Goal: Task Accomplishment & Management: Complete application form

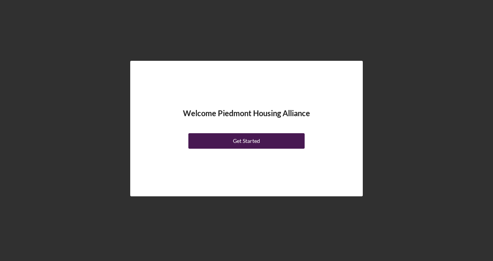
click at [246, 141] on div "Get Started" at bounding box center [246, 140] width 27 height 15
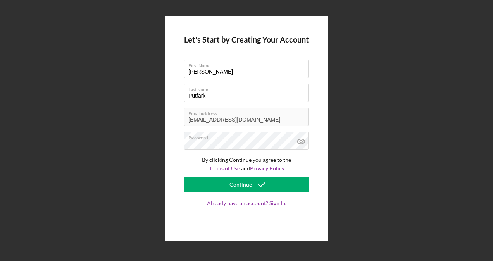
click at [176, 205] on div "Let's Start by Creating Your Account First Name [PERSON_NAME] Last Name [PERSON…" at bounding box center [246, 128] width 163 height 225
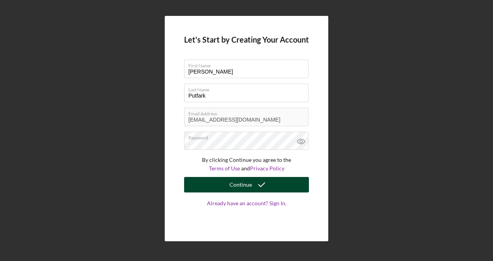
click at [220, 183] on button "Continue" at bounding box center [246, 184] width 125 height 15
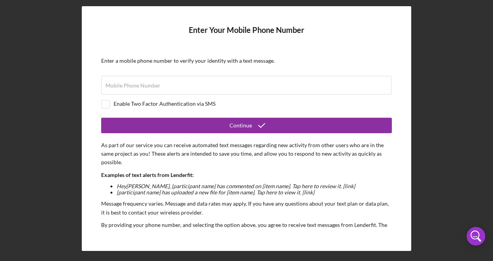
scroll to position [1, 0]
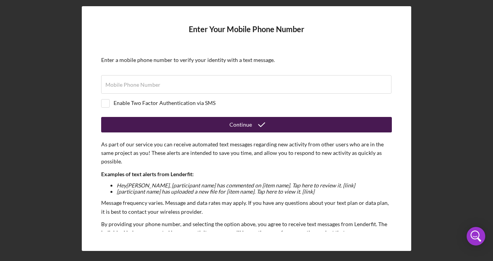
click at [189, 118] on button "Continue" at bounding box center [246, 124] width 290 height 15
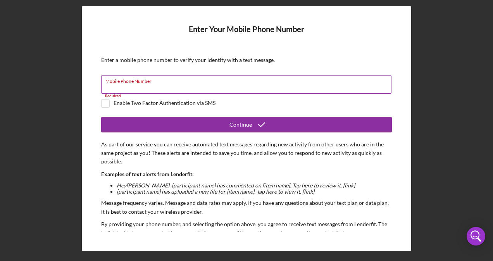
click at [197, 87] on input "Mobile Phone Number" at bounding box center [246, 84] width 290 height 19
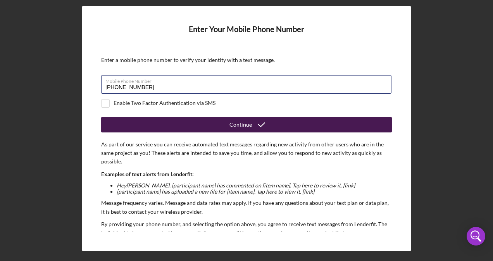
type input "[PHONE_NUMBER]"
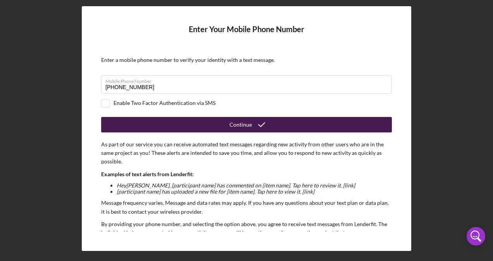
click at [200, 131] on button "Continue" at bounding box center [246, 124] width 290 height 15
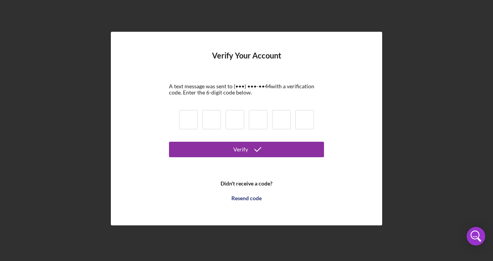
click at [194, 126] on input at bounding box center [188, 119] width 19 height 19
type input "7"
type input "6"
type input "9"
type input "6"
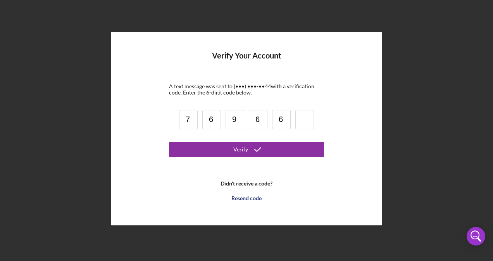
type input "6"
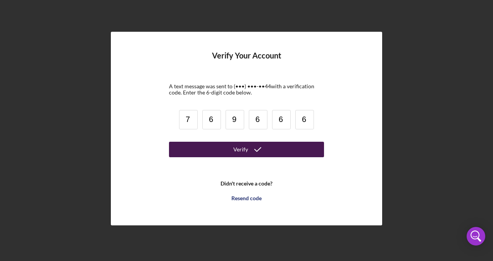
type input "6"
click at [236, 150] on div "Verify" at bounding box center [240, 149] width 15 height 15
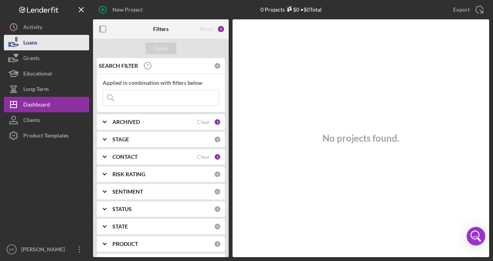
click at [48, 36] on button "Loans" at bounding box center [46, 42] width 85 height 15
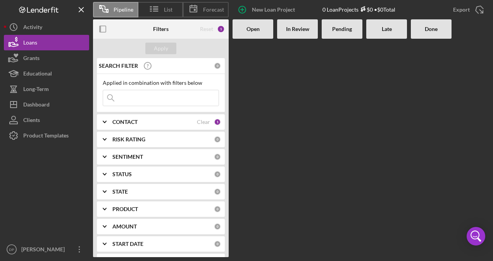
click at [113, 123] on icon "Icon/Expander" at bounding box center [104, 121] width 19 height 19
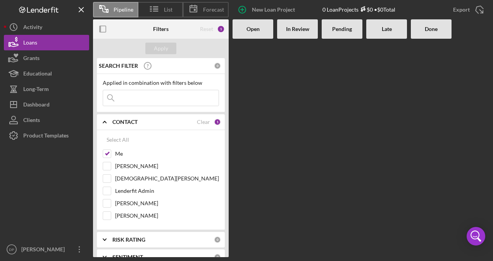
click at [113, 123] on icon "Icon/Expander" at bounding box center [104, 121] width 19 height 19
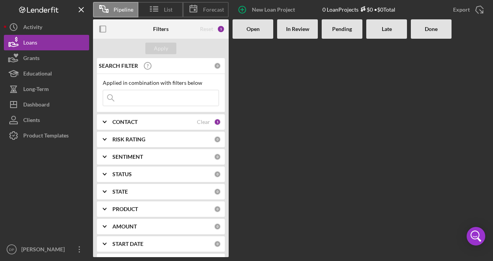
click at [113, 123] on icon "Icon/Expander" at bounding box center [104, 121] width 19 height 19
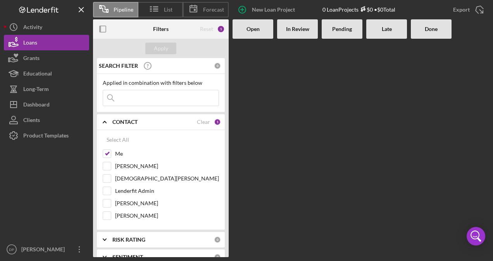
click at [113, 123] on icon "Icon/Expander" at bounding box center [104, 121] width 19 height 19
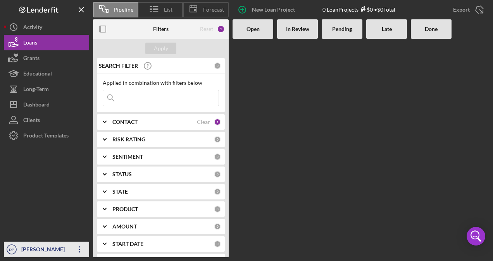
click at [81, 248] on icon "Icon/Overflow" at bounding box center [79, 249] width 19 height 19
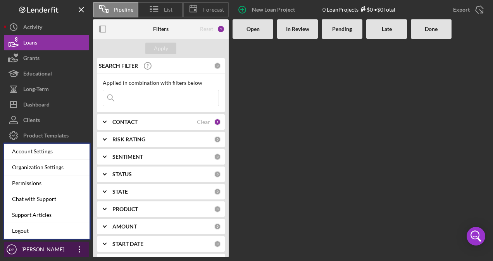
click at [81, 248] on icon "Icon/Overflow" at bounding box center [79, 249] width 19 height 19
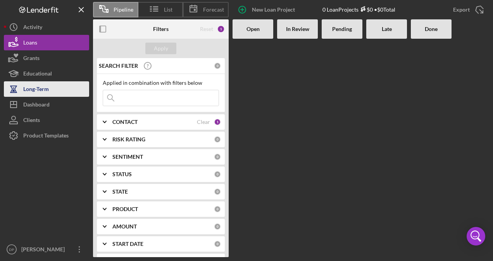
click at [53, 88] on button "Long-Term" at bounding box center [46, 88] width 85 height 15
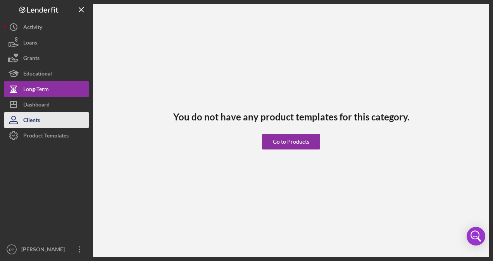
click at [51, 123] on button "Clients" at bounding box center [46, 119] width 85 height 15
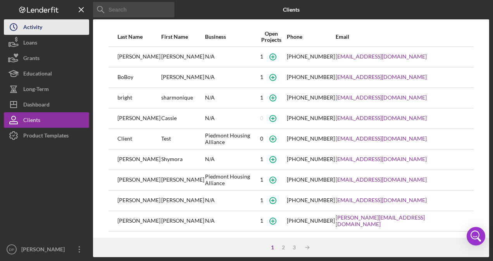
click at [37, 26] on div "Activity" at bounding box center [32, 27] width 19 height 17
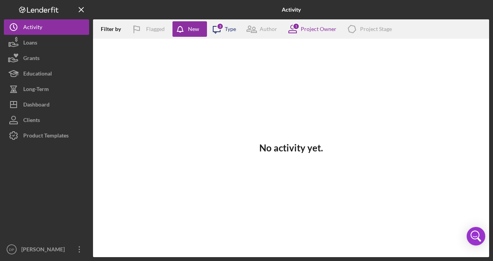
click at [224, 32] on icon "Icon/Message" at bounding box center [216, 28] width 19 height 19
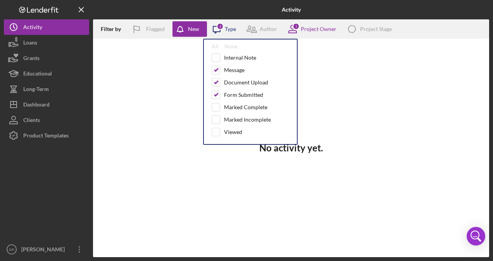
click at [224, 32] on icon "Icon/Message" at bounding box center [216, 28] width 19 height 19
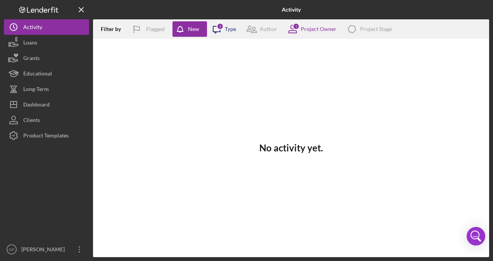
click at [216, 29] on icon "Icon/Message" at bounding box center [216, 28] width 19 height 19
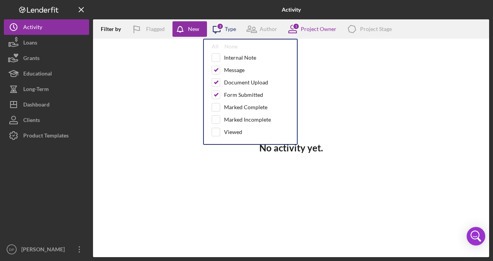
click at [229, 27] on div "Type" at bounding box center [230, 29] width 11 height 6
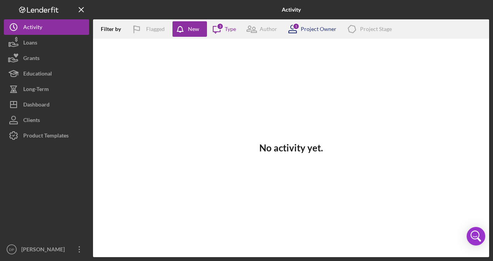
click at [323, 31] on div "Project Owner" at bounding box center [319, 29] width 36 height 6
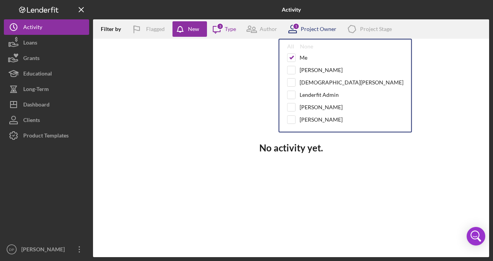
click at [323, 31] on div "Project Owner" at bounding box center [319, 29] width 36 height 6
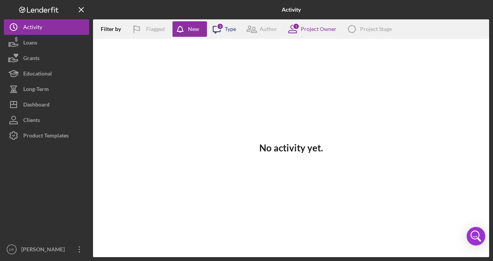
click at [222, 33] on icon "Icon/Message" at bounding box center [216, 28] width 19 height 19
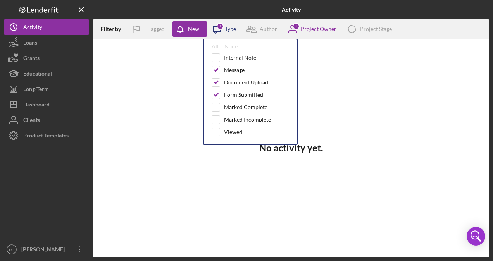
click at [222, 33] on icon "Icon/Message" at bounding box center [216, 28] width 19 height 19
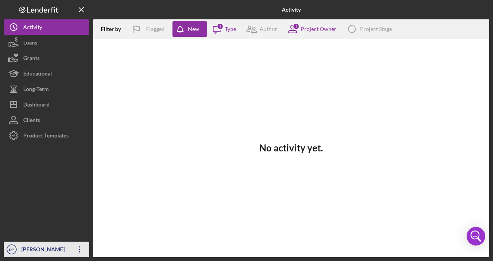
click at [75, 247] on icon "Icon/Overflow" at bounding box center [79, 249] width 19 height 19
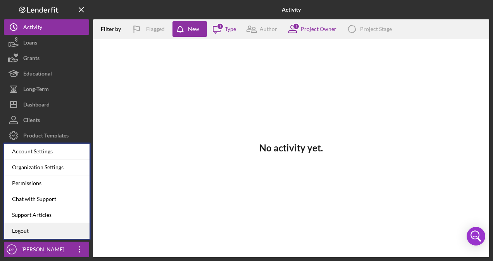
click at [23, 234] on link "Logout" at bounding box center [46, 231] width 85 height 16
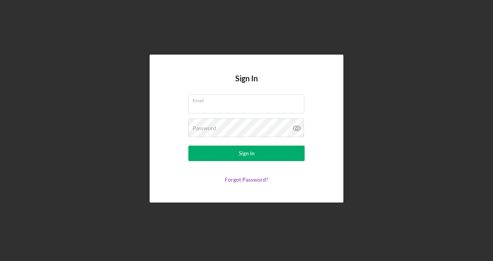
type input "[EMAIL_ADDRESS][DOMAIN_NAME]"
